Goal: Task Accomplishment & Management: Manage account settings

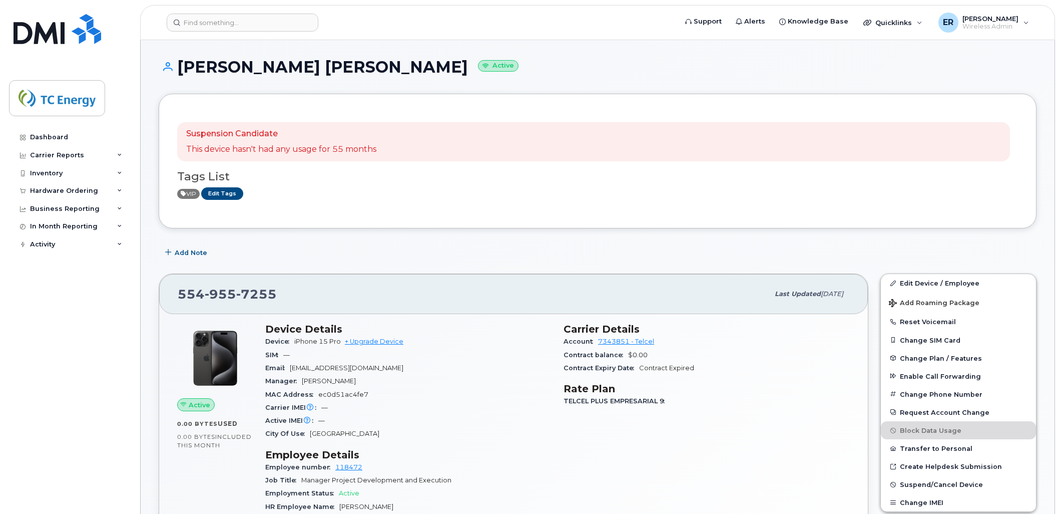
scroll to position [444, 0]
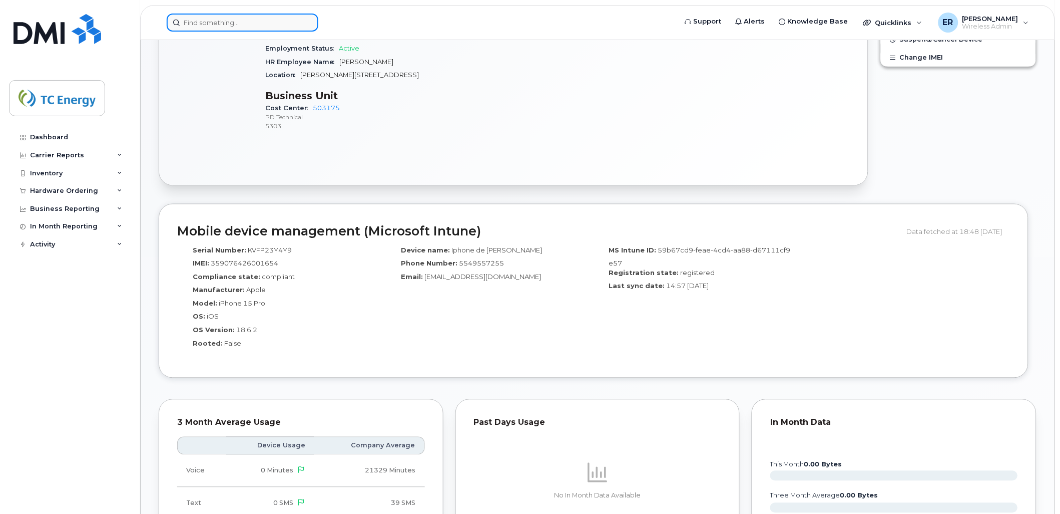
click at [228, 23] on input at bounding box center [243, 23] width 152 height 18
paste input "5651102375"
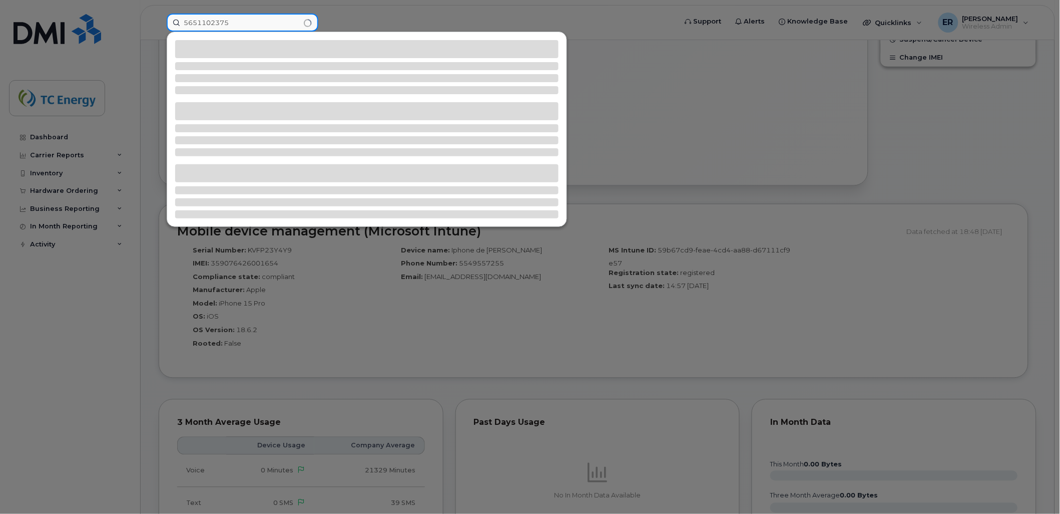
type input "5651102375"
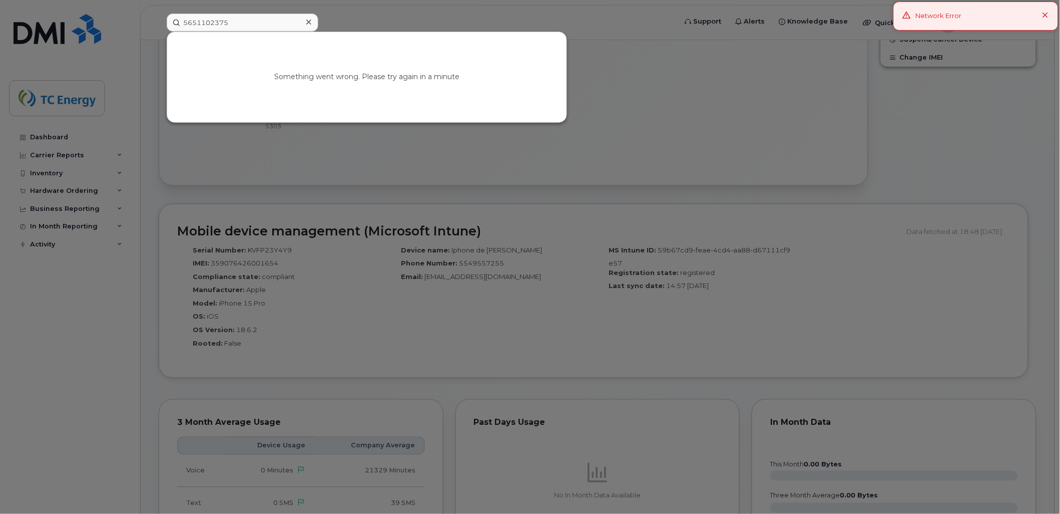
click at [1045, 17] on icon at bounding box center [1046, 16] width 7 height 7
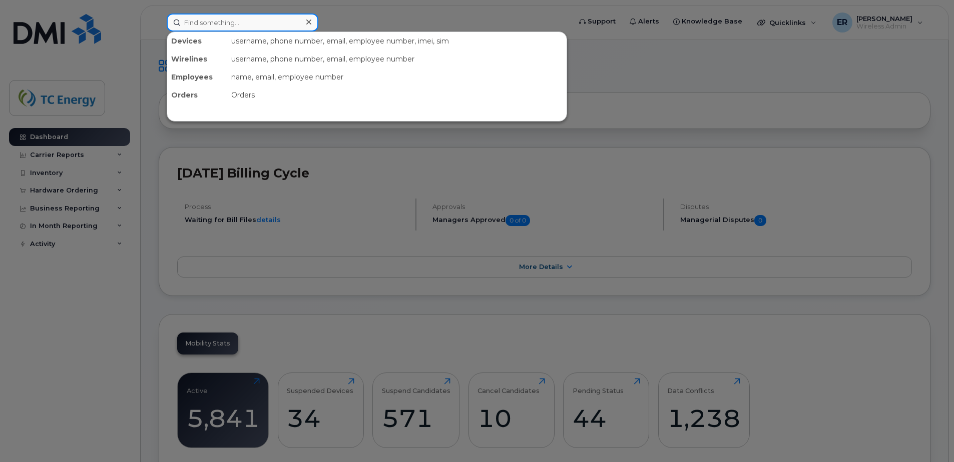
click at [254, 18] on input at bounding box center [243, 23] width 152 height 18
paste input "Er7459RoEr7459Ro"
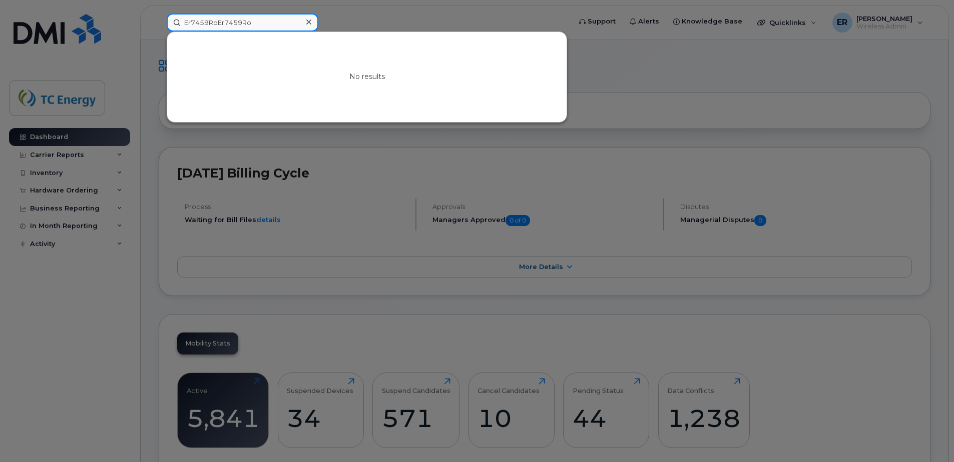
type input "Er7459RoEr7459Ro"
click at [307, 19] on icon at bounding box center [308, 22] width 5 height 8
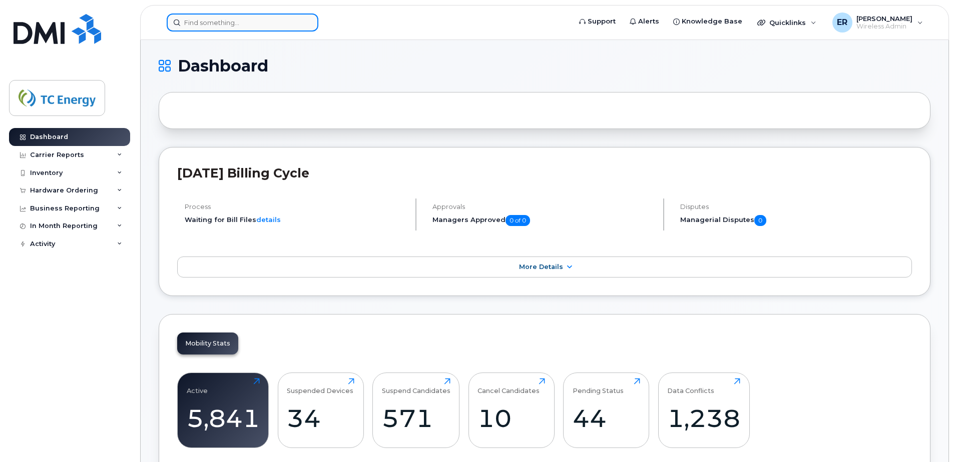
click at [270, 23] on input at bounding box center [243, 23] width 152 height 18
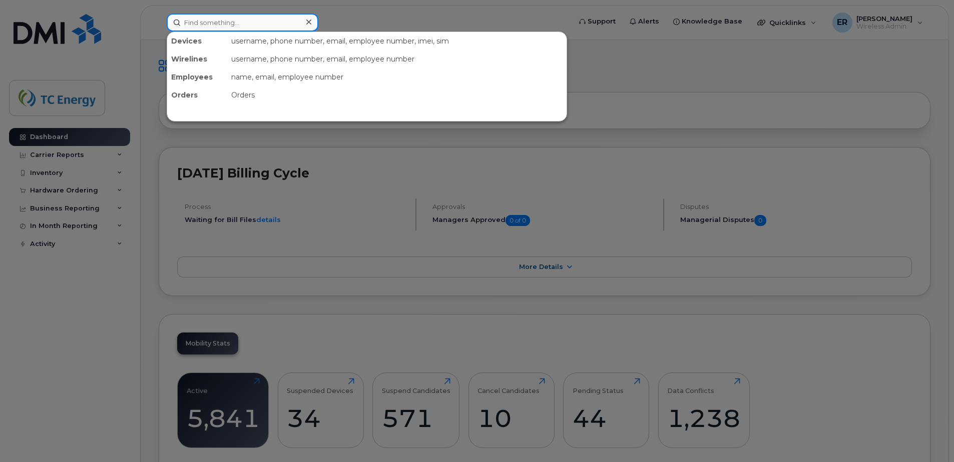
paste input "5651102375"
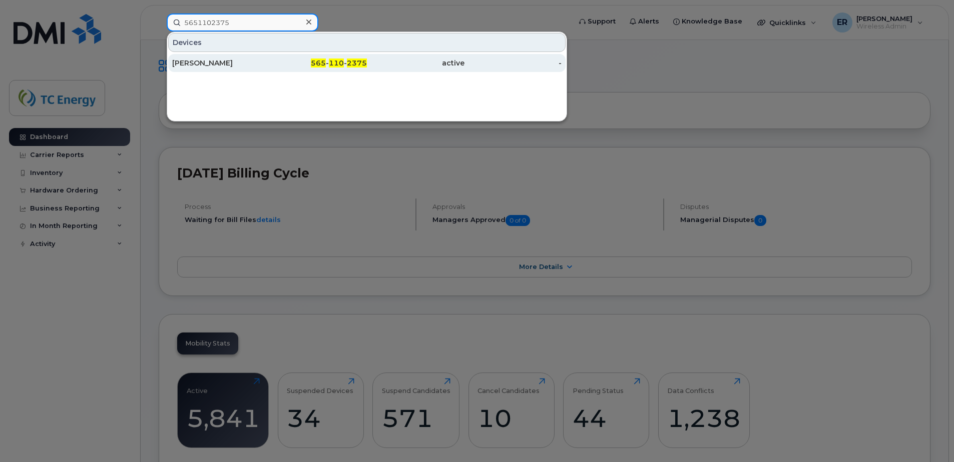
type input "5651102375"
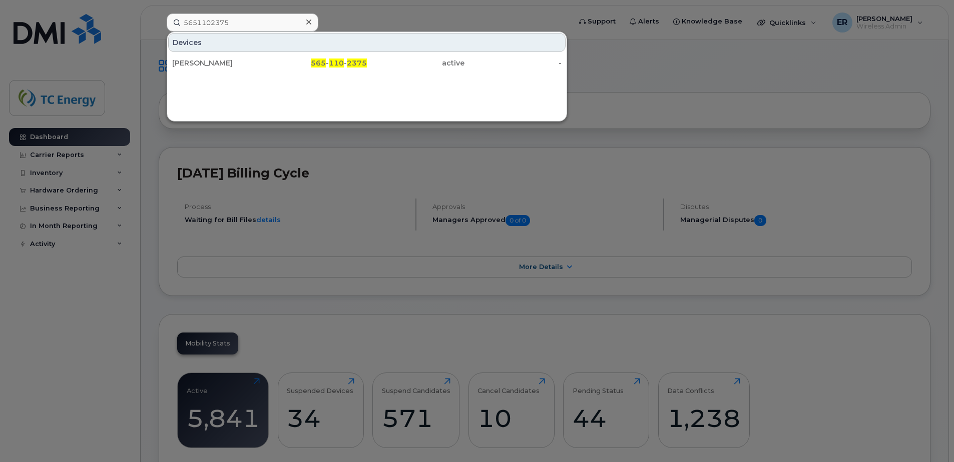
drag, startPoint x: 250, startPoint y: 66, endPoint x: 329, endPoint y: 92, distance: 83.1
click at [250, 66] on div "[PERSON_NAME]" at bounding box center [221, 63] width 98 height 10
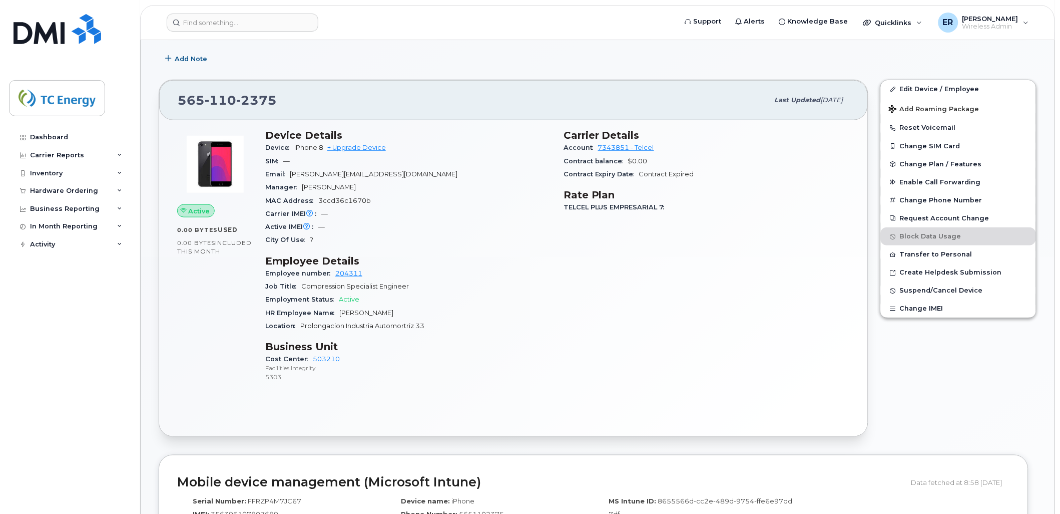
scroll to position [111, 0]
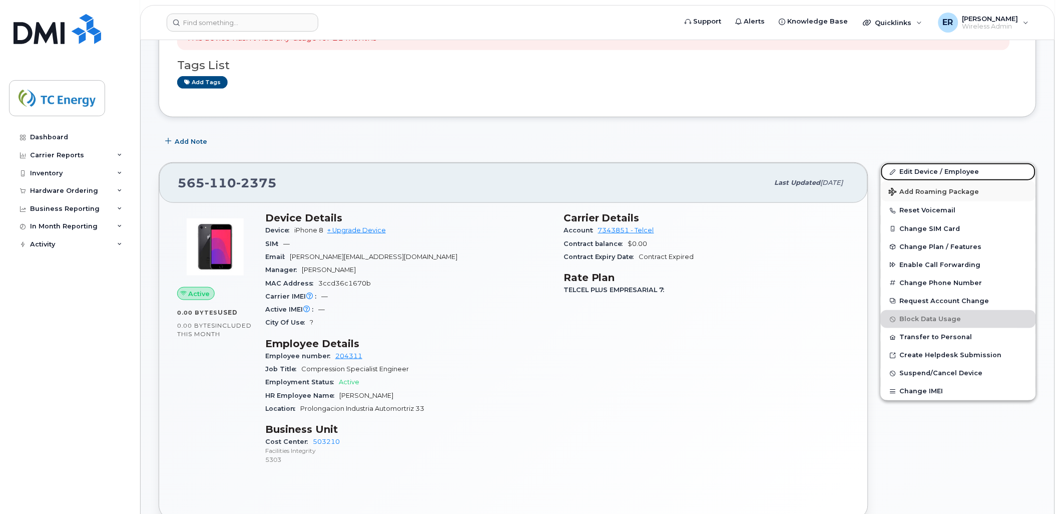
click at [929, 170] on link "Edit Device / Employee" at bounding box center [958, 172] width 155 height 18
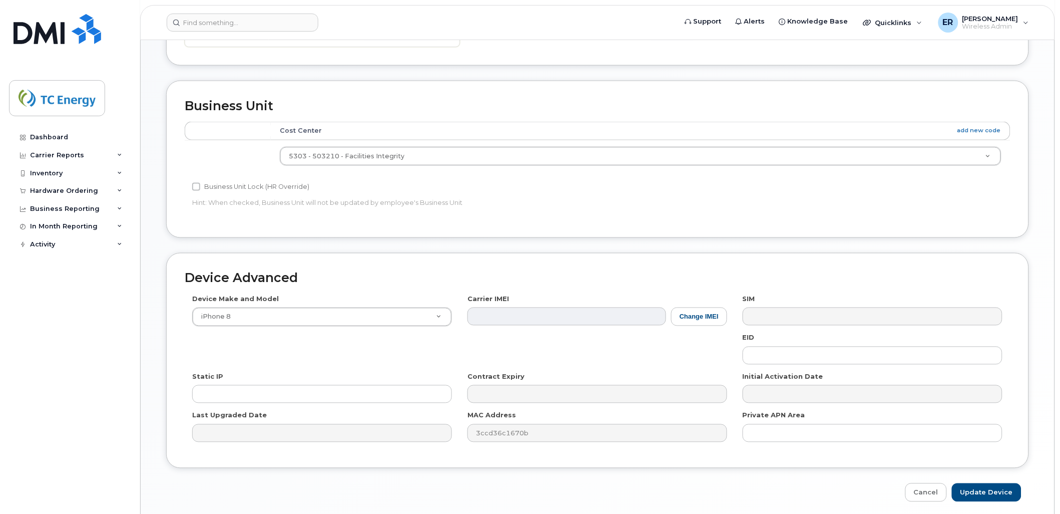
scroll to position [389, 0]
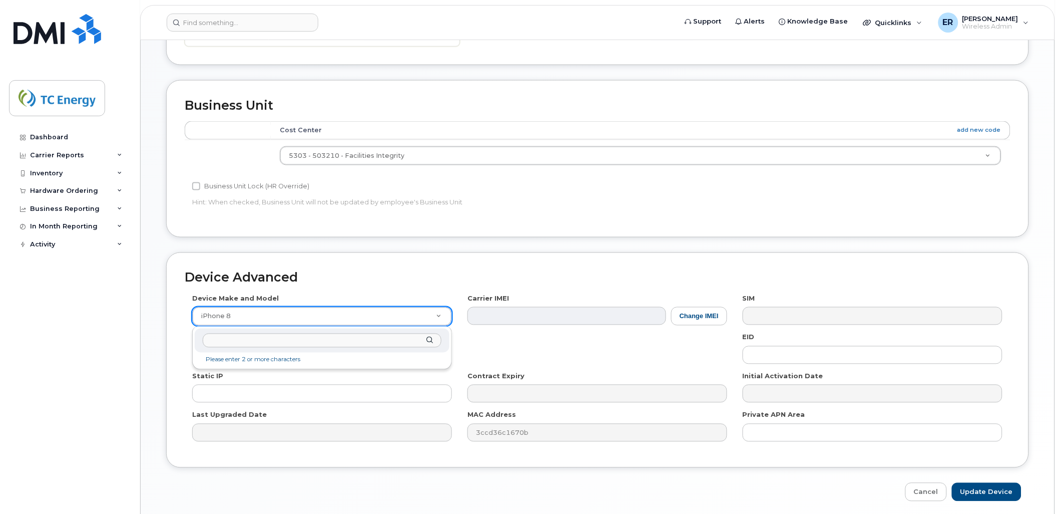
click at [342, 334] on input "text" at bounding box center [322, 340] width 239 height 15
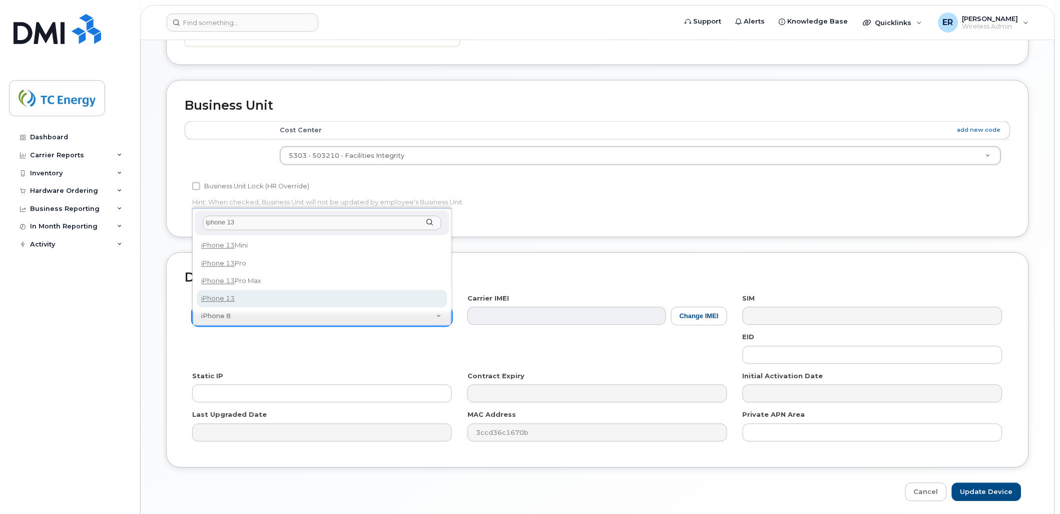
type input "iphone 13"
select select "2612"
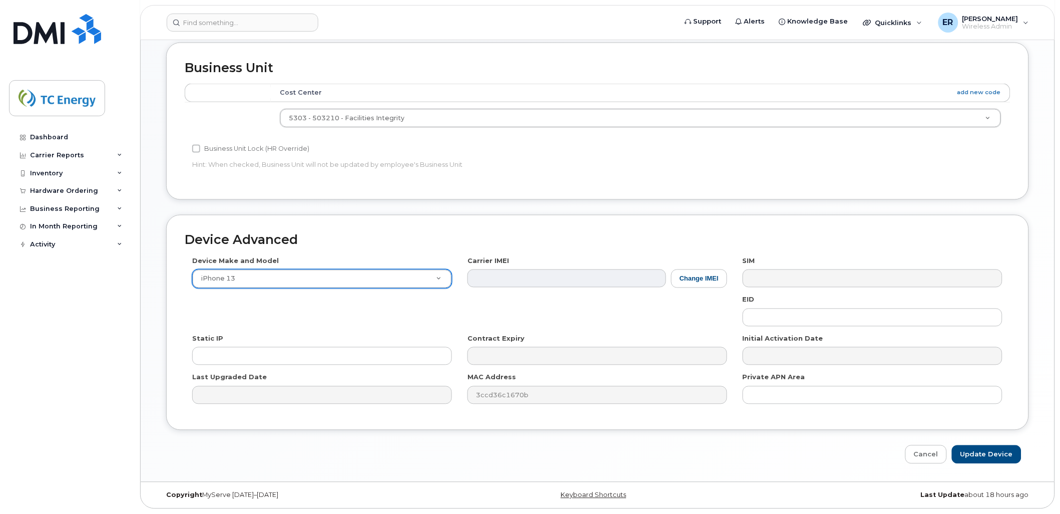
scroll to position [427, 0]
click at [983, 459] on input "Update Device" at bounding box center [987, 454] width 70 height 19
type input "Saving..."
